Goal: Information Seeking & Learning: Check status

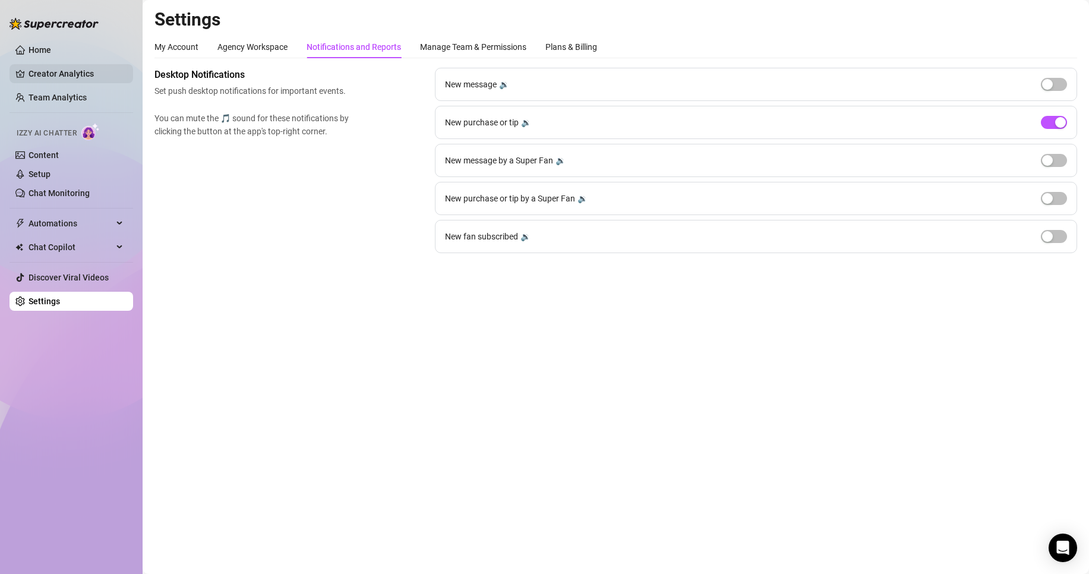
click at [84, 67] on link "Creator Analytics" at bounding box center [76, 73] width 95 height 19
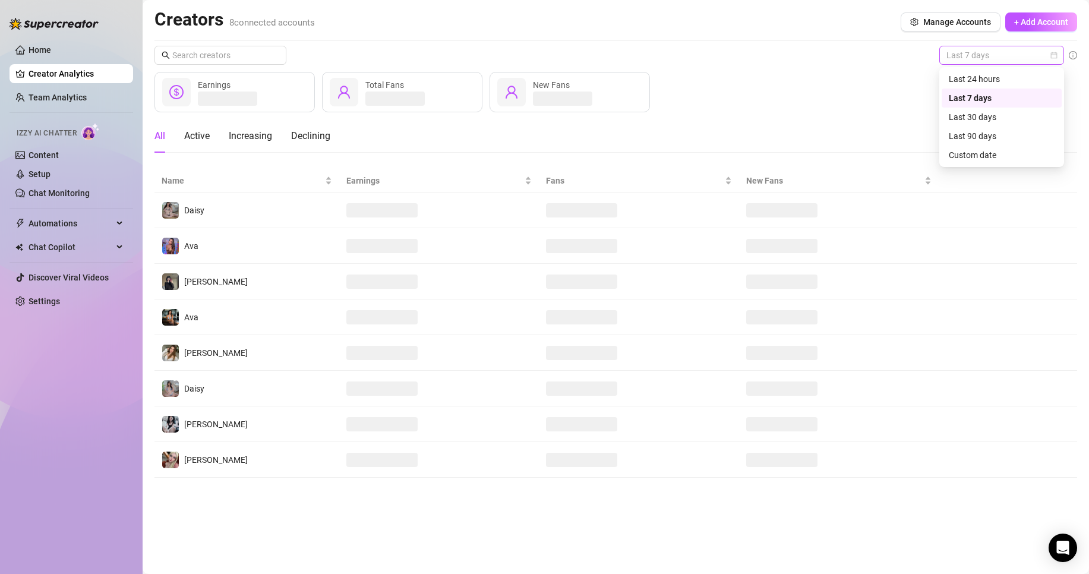
click at [1002, 53] on span "Last 7 days" at bounding box center [1002, 55] width 111 height 18
click at [989, 152] on div "Custom date" at bounding box center [1002, 155] width 106 height 13
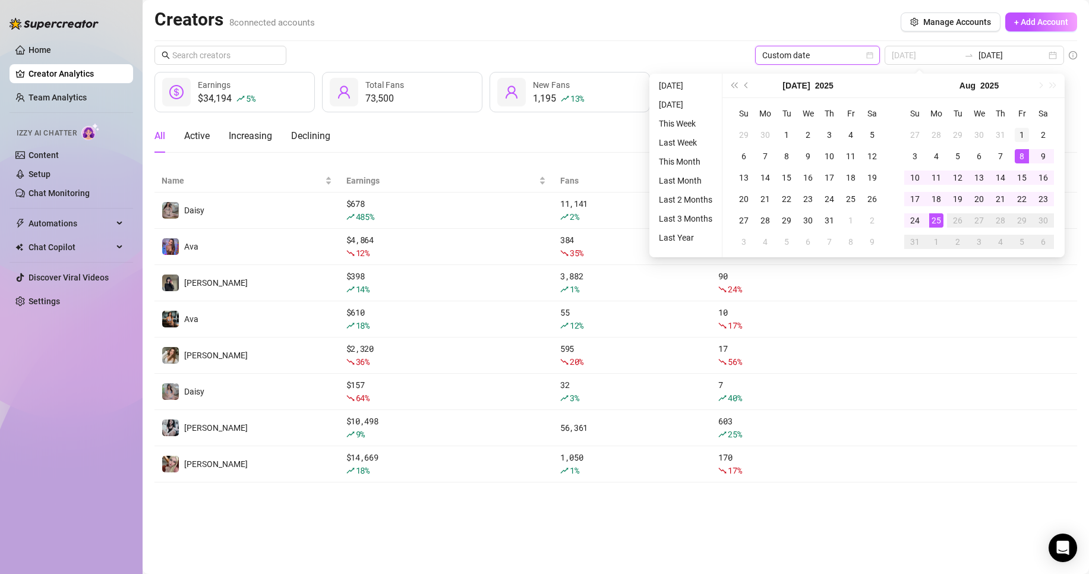
type input "[DATE]"
click at [1021, 132] on div "1" at bounding box center [1022, 135] width 14 height 14
type input "[DATE]"
click at [937, 225] on div "25" at bounding box center [936, 220] width 14 height 14
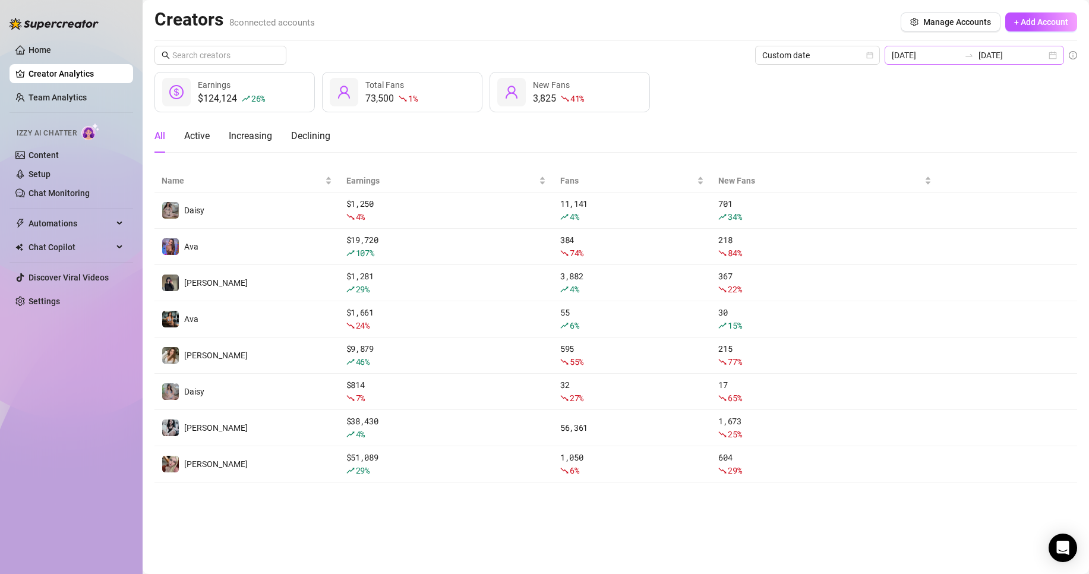
click at [966, 49] on div "[DATE] [DATE]" at bounding box center [974, 55] width 179 height 19
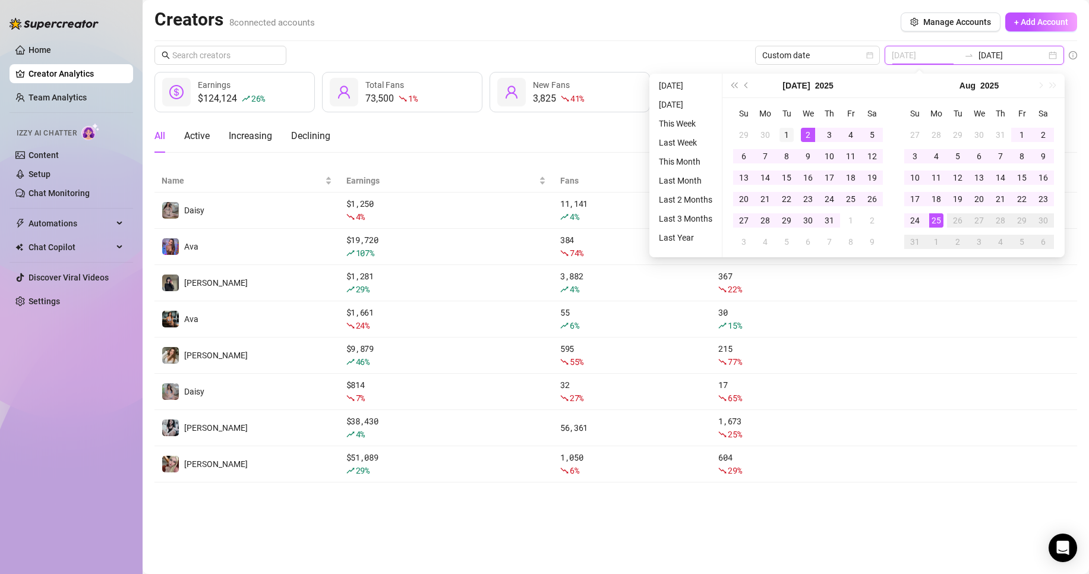
type input "[DATE]"
click at [790, 137] on div "1" at bounding box center [787, 135] width 14 height 14
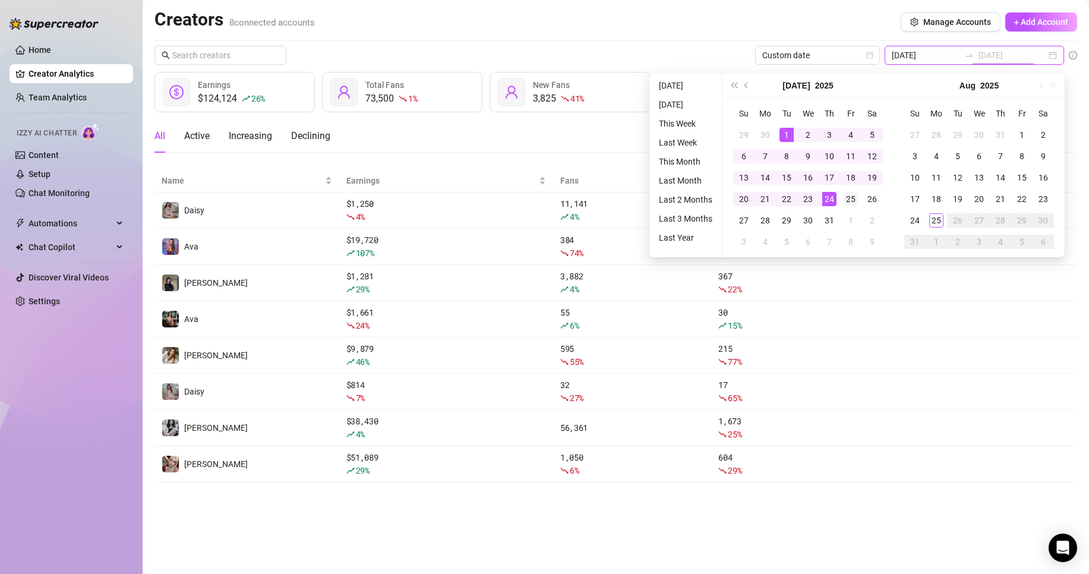
type input "[DATE]"
click at [852, 194] on div "25" at bounding box center [851, 199] width 14 height 14
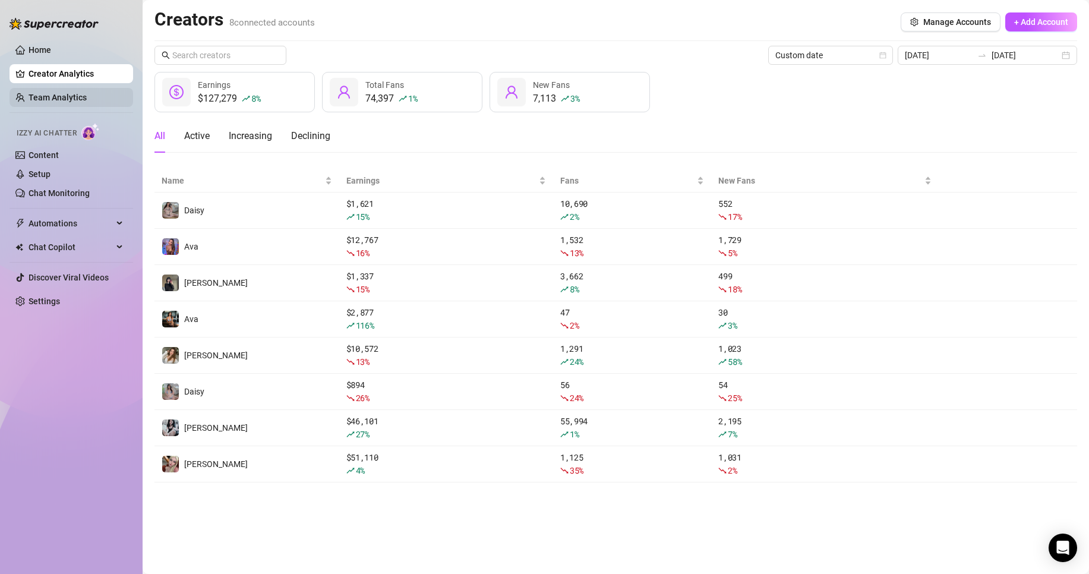
click at [51, 94] on link "Team Analytics" at bounding box center [58, 98] width 58 height 10
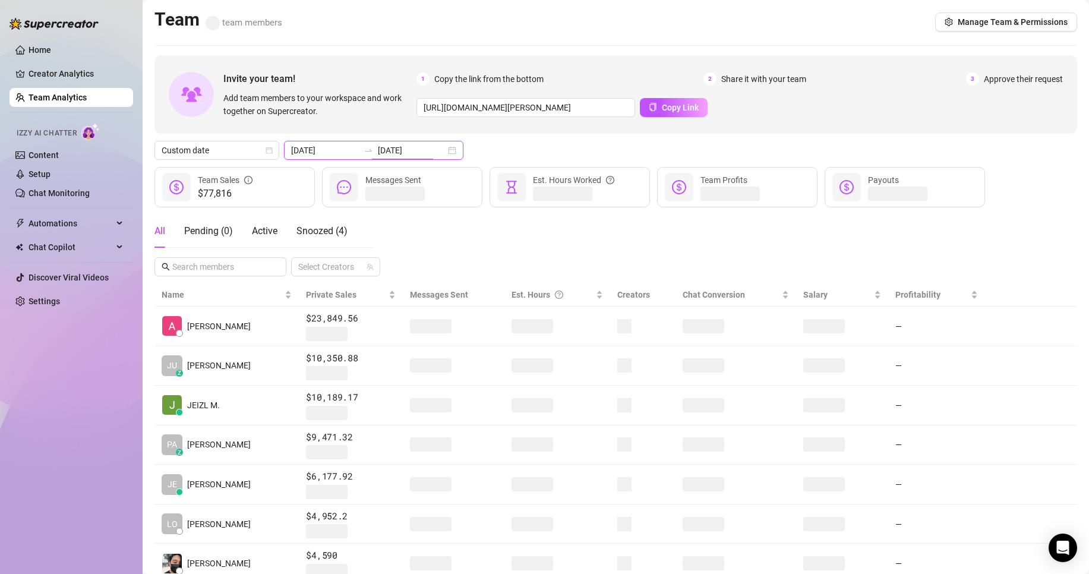
click at [416, 146] on input "[DATE]" at bounding box center [412, 150] width 68 height 13
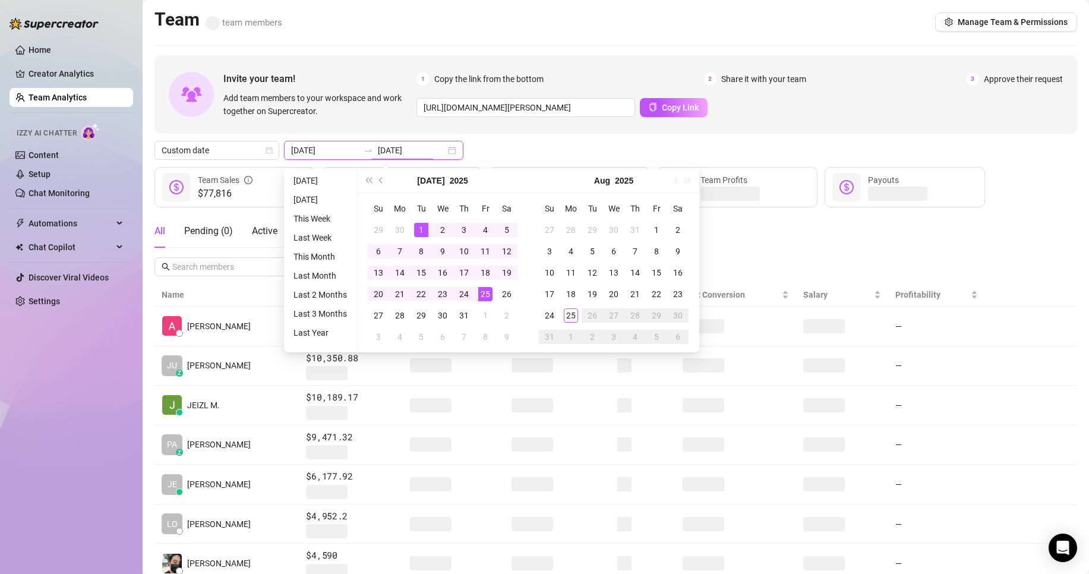
click at [335, 141] on div "[DATE] [DATE]" at bounding box center [373, 150] width 179 height 19
type input "[DATE]"
drag, startPoint x: 658, startPoint y: 228, endPoint x: 508, endPoint y: 210, distance: 151.3
click at [658, 230] on div "1" at bounding box center [656, 230] width 14 height 14
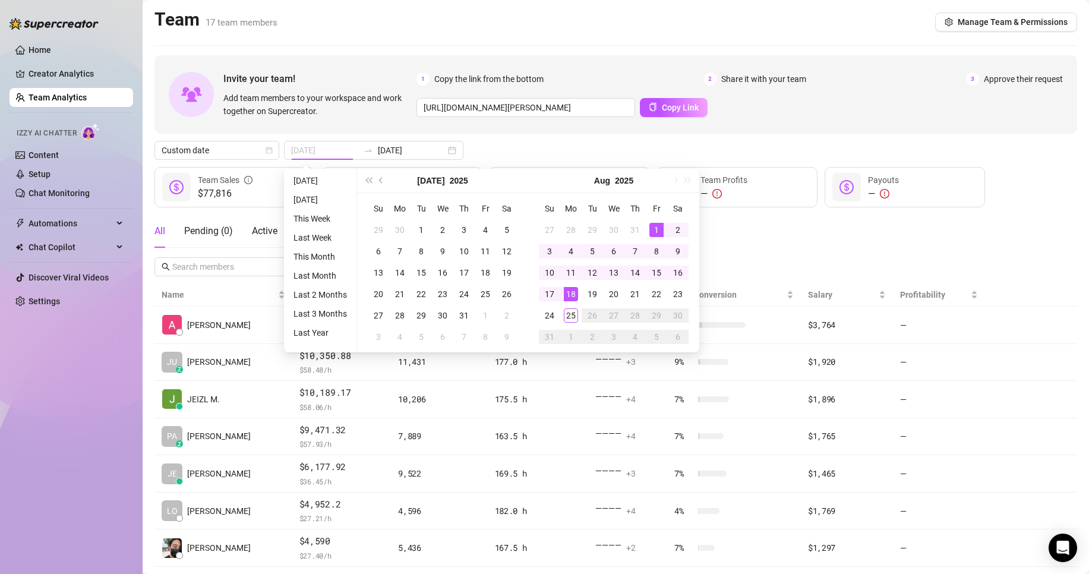
click at [571, 317] on div "25" at bounding box center [571, 315] width 14 height 14
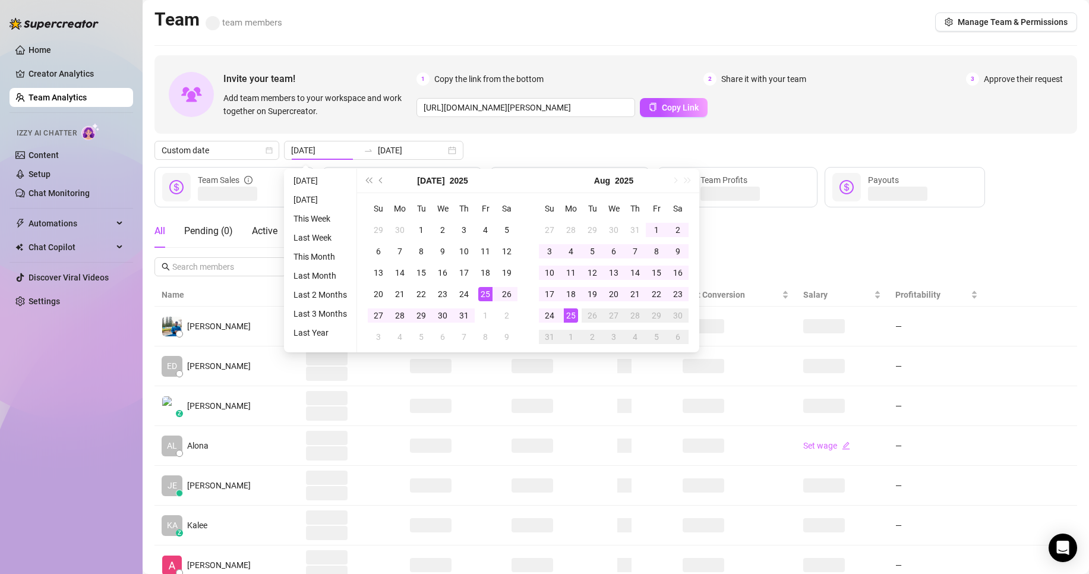
type input "[DATE]"
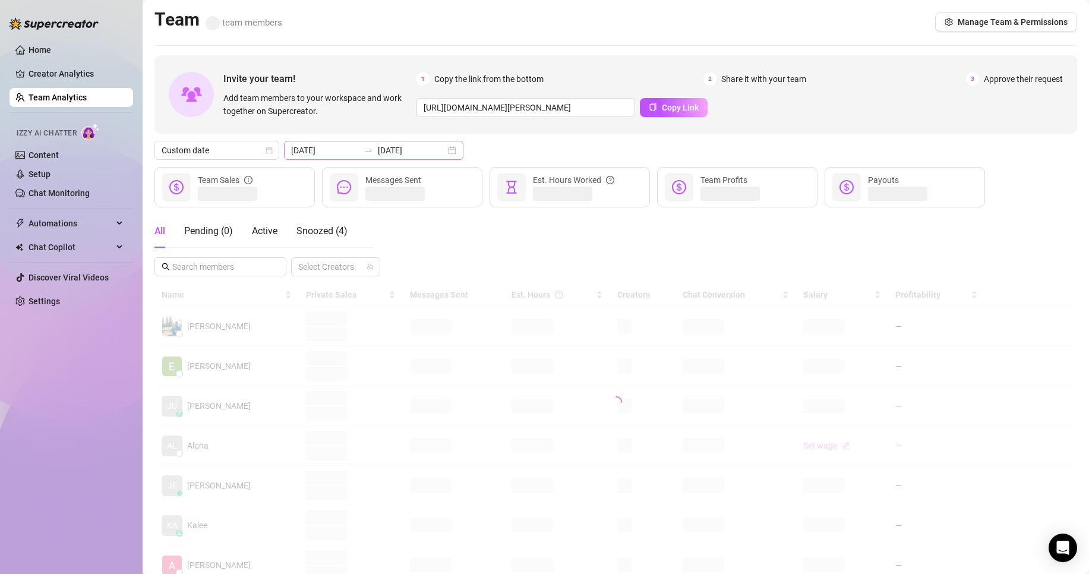
click at [337, 141] on div "[DATE] [DATE]" at bounding box center [373, 150] width 179 height 19
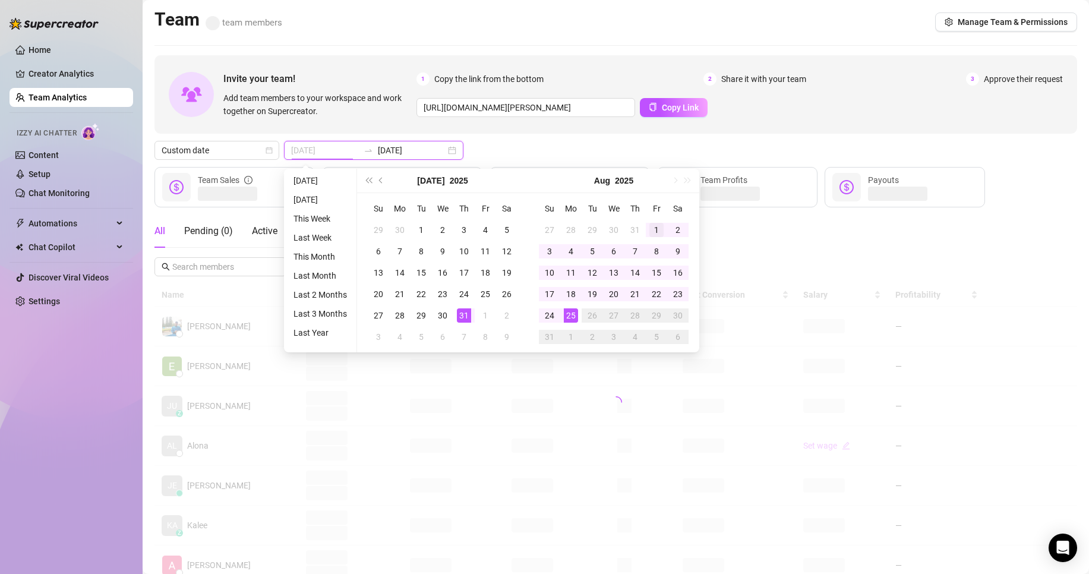
type input "[DATE]"
drag, startPoint x: 655, startPoint y: 227, endPoint x: 648, endPoint y: 257, distance: 31.3
click at [655, 228] on div "1" at bounding box center [656, 230] width 14 height 14
click at [569, 314] on div "25" at bounding box center [571, 315] width 14 height 14
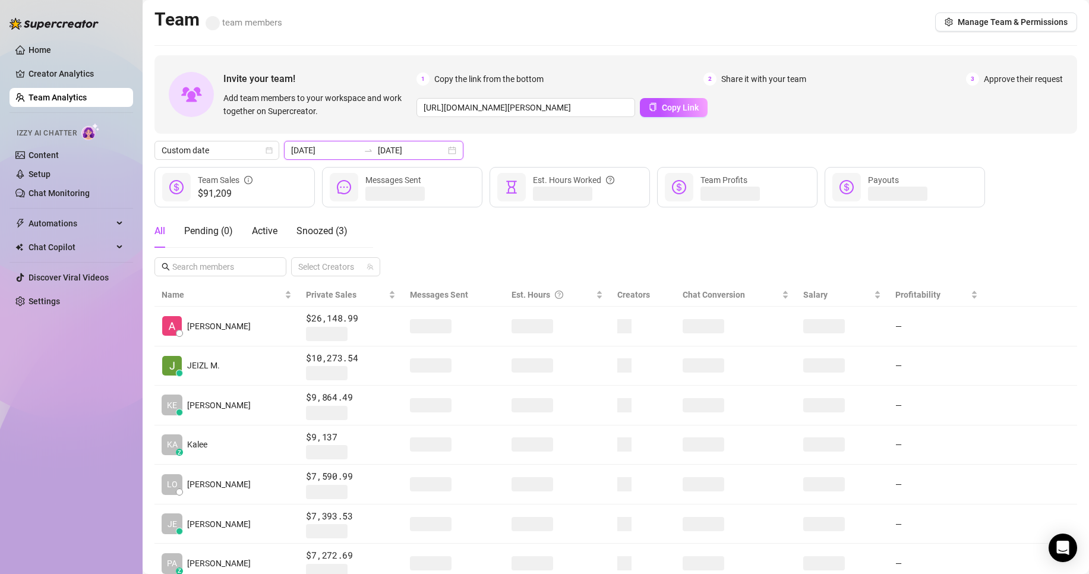
click at [382, 147] on input "[DATE]" at bounding box center [412, 150] width 68 height 13
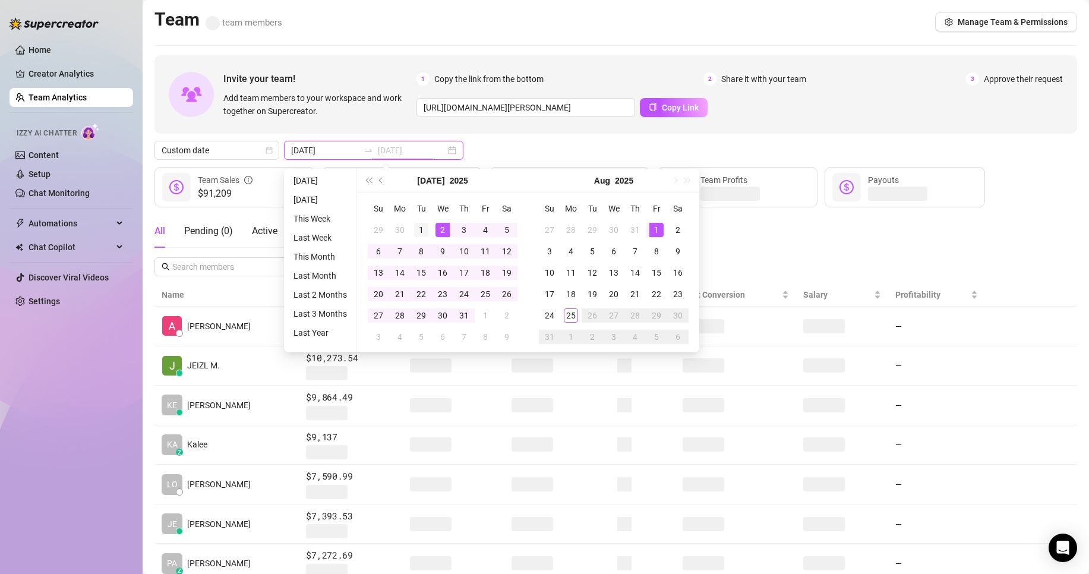
type input "[DATE]"
drag, startPoint x: 418, startPoint y: 222, endPoint x: 458, endPoint y: 247, distance: 46.2
click at [418, 223] on div "1" at bounding box center [421, 230] width 14 height 14
click at [470, 316] on div "31" at bounding box center [464, 315] width 14 height 14
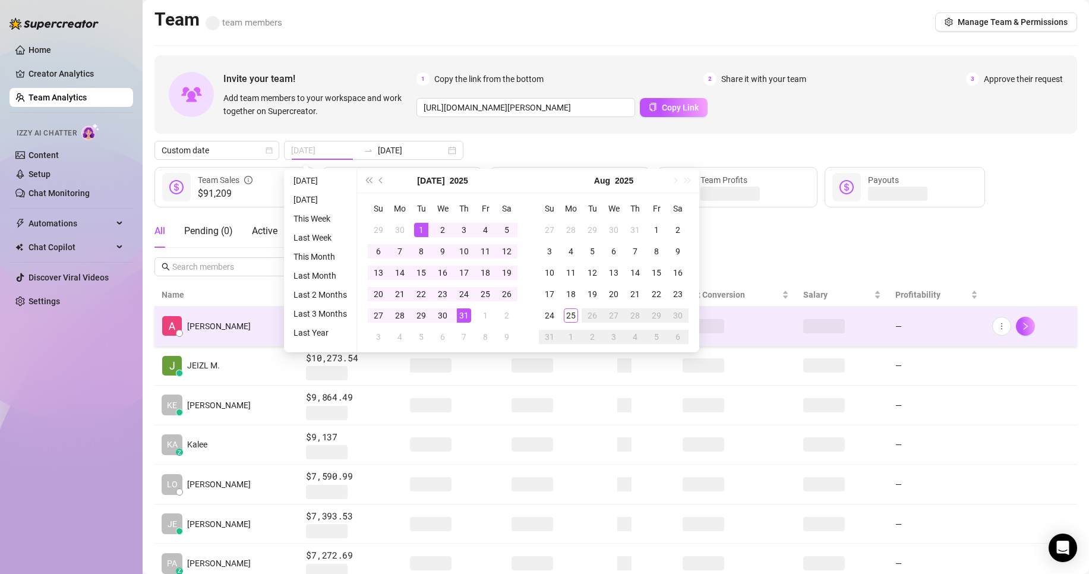
type input "[DATE]"
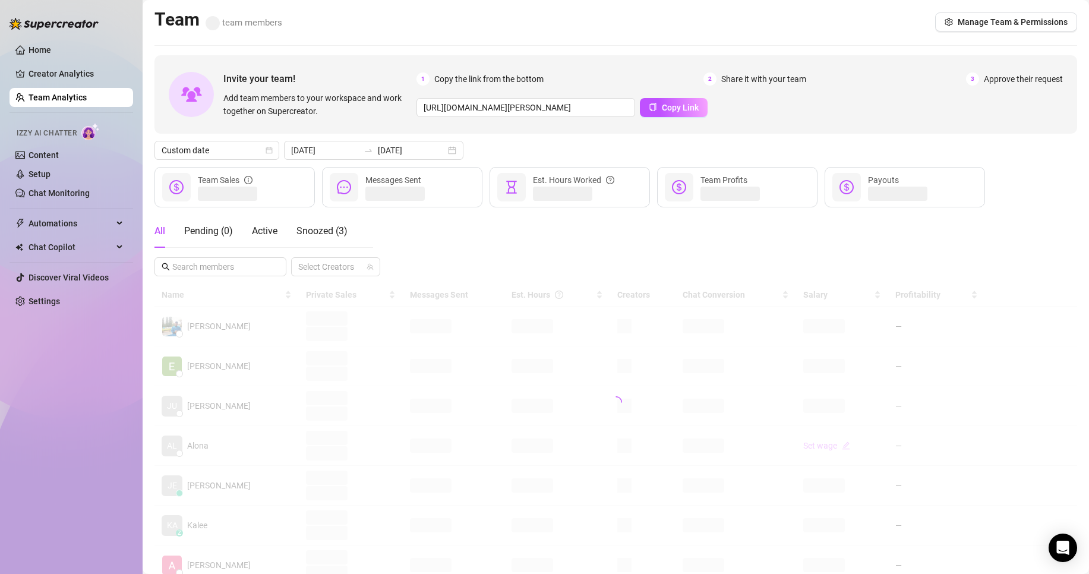
click at [736, 229] on div "All Pending ( 0 ) Active Snoozed ( 3 ) Select Creators" at bounding box center [615, 245] width 923 height 62
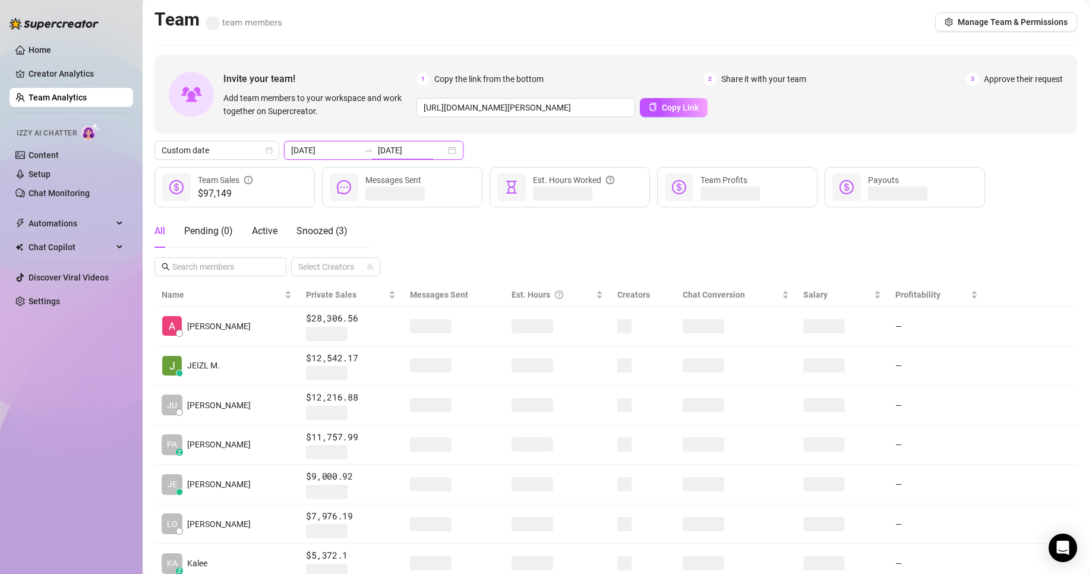
click at [426, 151] on input "[DATE]" at bounding box center [412, 150] width 68 height 13
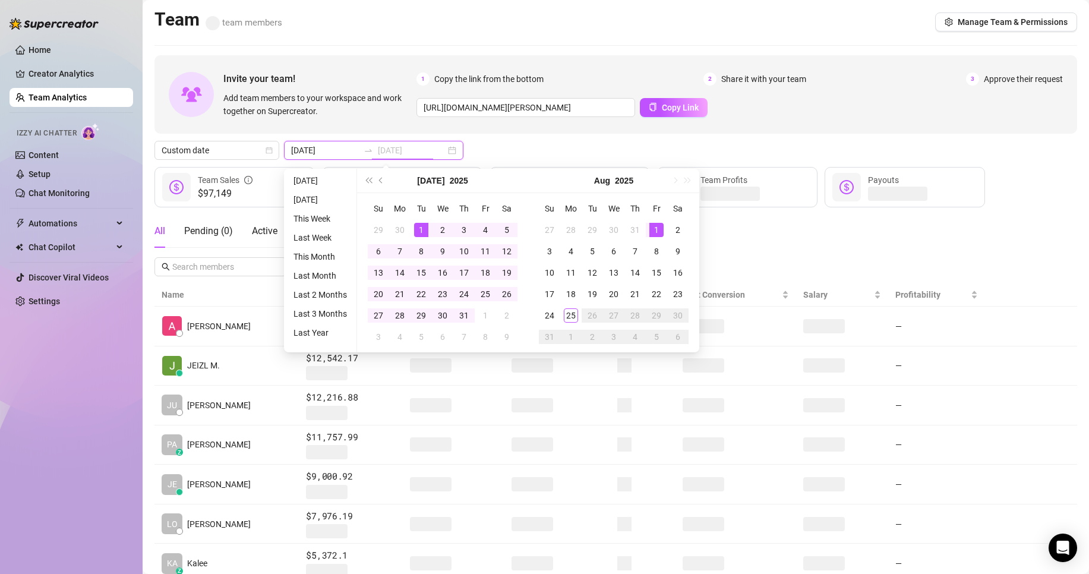
type input "[DATE]"
drag, startPoint x: 651, startPoint y: 231, endPoint x: 613, endPoint y: 261, distance: 48.2
click at [651, 232] on div "1" at bounding box center [656, 230] width 14 height 14
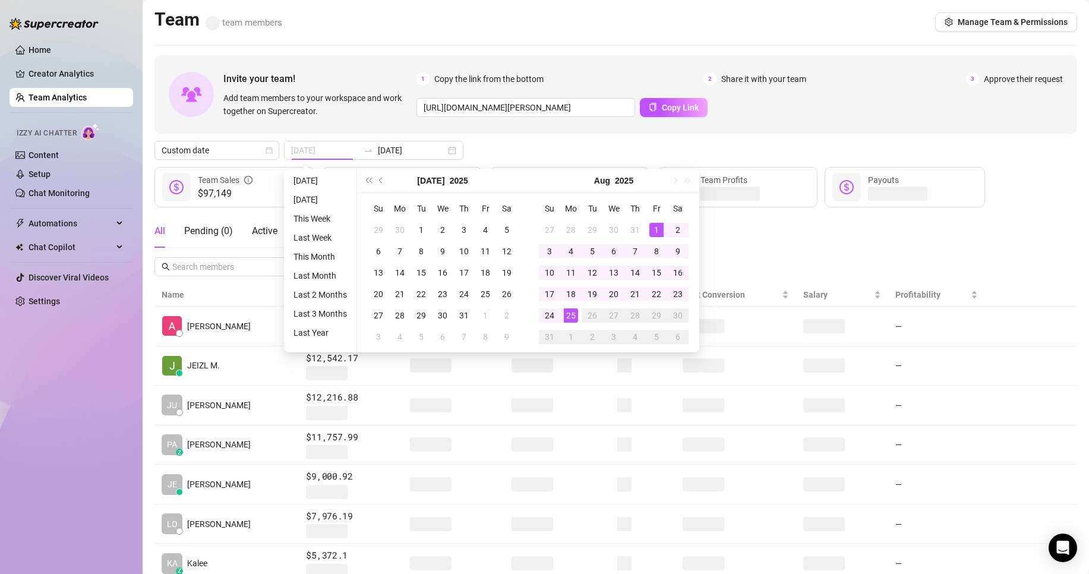
click at [567, 317] on div "25" at bounding box center [571, 315] width 14 height 14
type input "[DATE]"
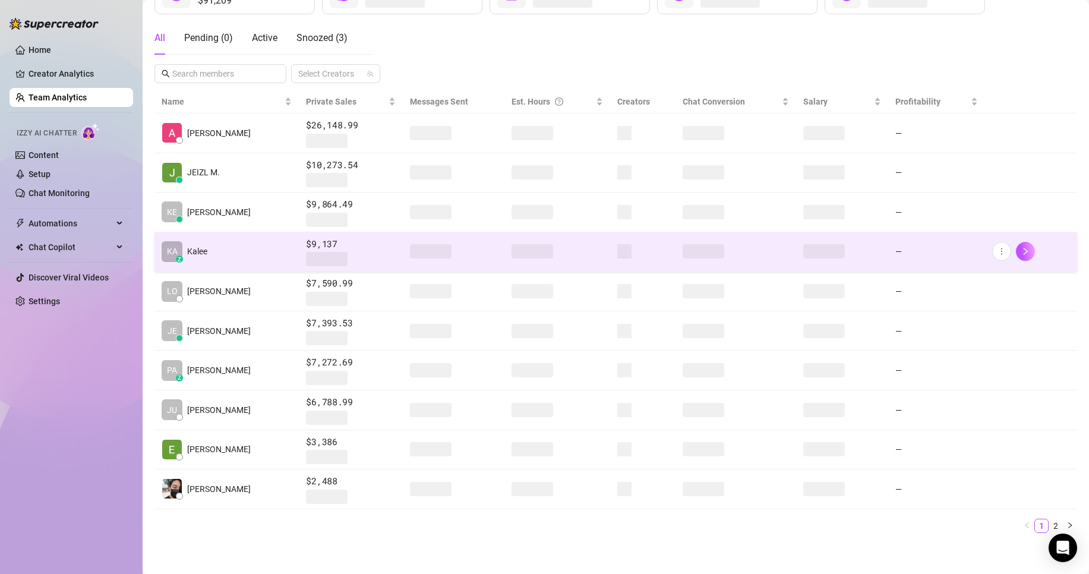
scroll to position [197, 0]
